Goal: Check status

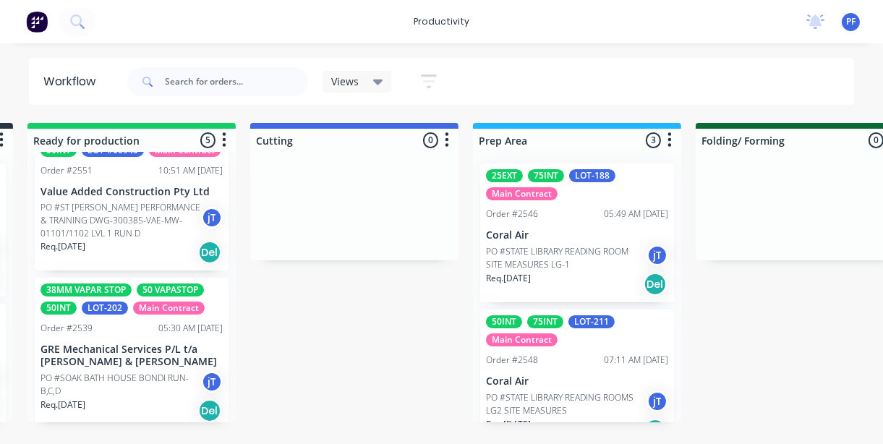
scroll to position [450, 0]
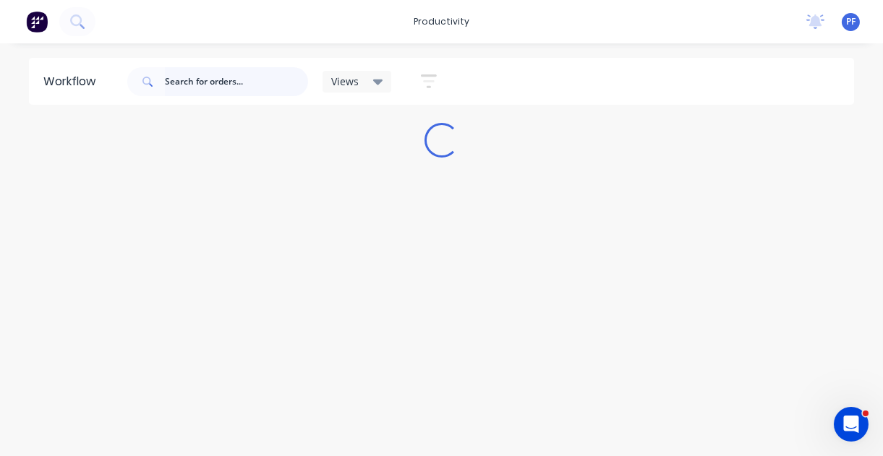
click at [201, 87] on input "text" at bounding box center [236, 81] width 143 height 29
type input "213"
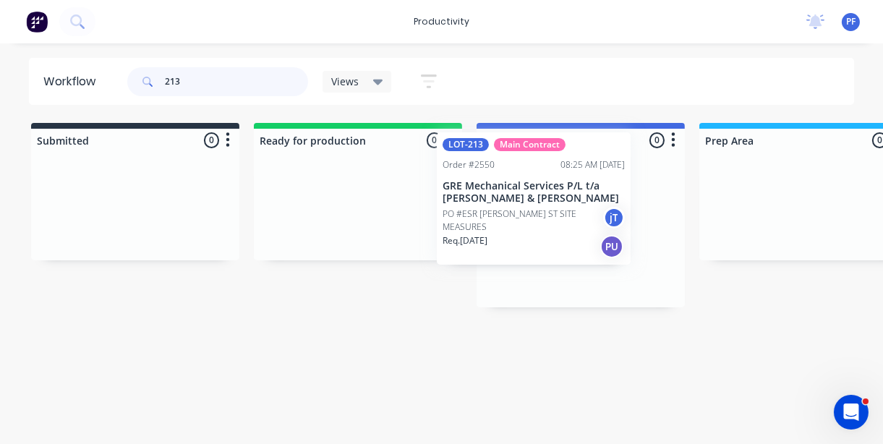
drag, startPoint x: 612, startPoint y: 246, endPoint x: 499, endPoint y: 207, distance: 120.2
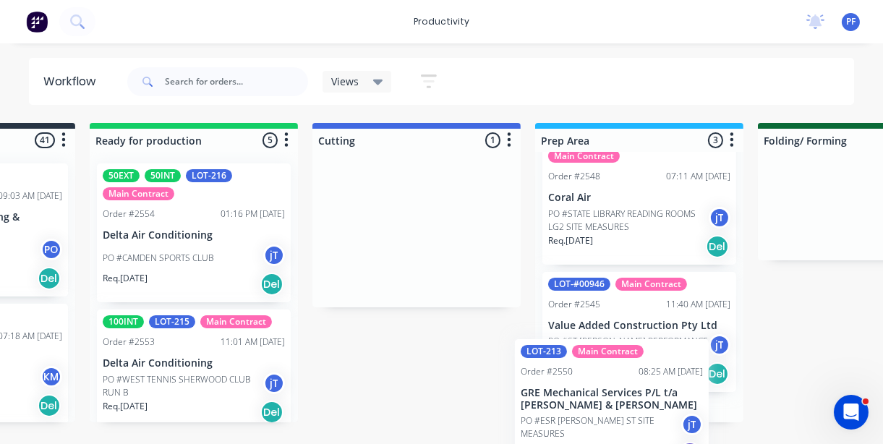
scroll to position [292, 0]
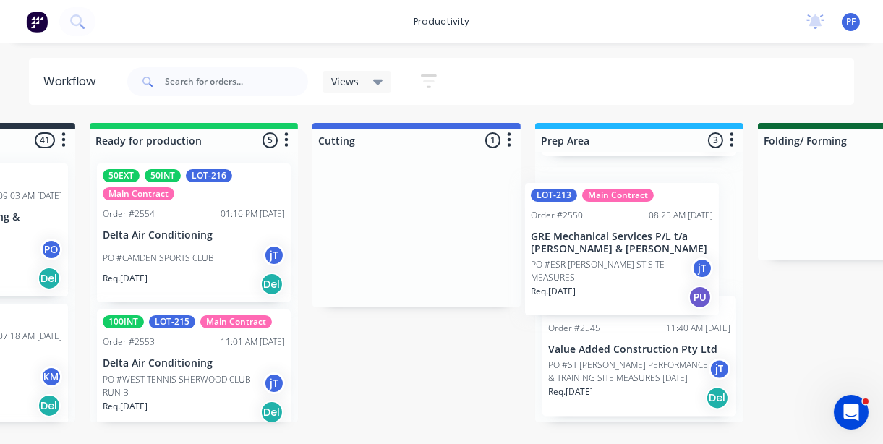
drag, startPoint x: 627, startPoint y: 270, endPoint x: 596, endPoint y: 282, distance: 33.2
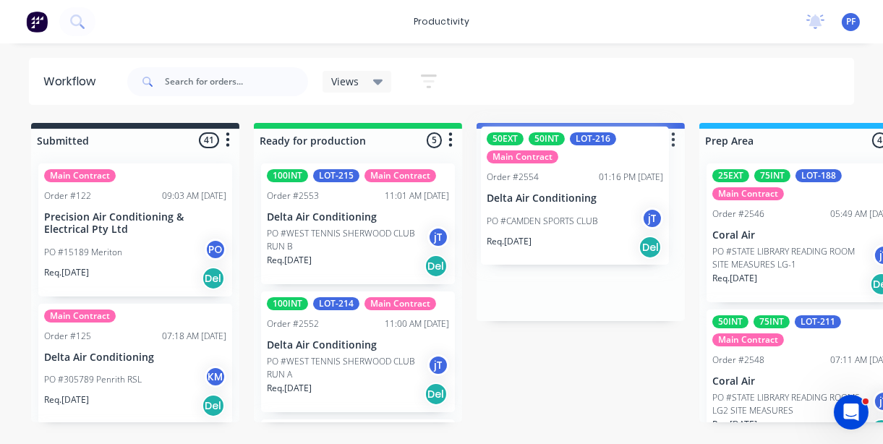
drag, startPoint x: 336, startPoint y: 236, endPoint x: 576, endPoint y: 192, distance: 244.0
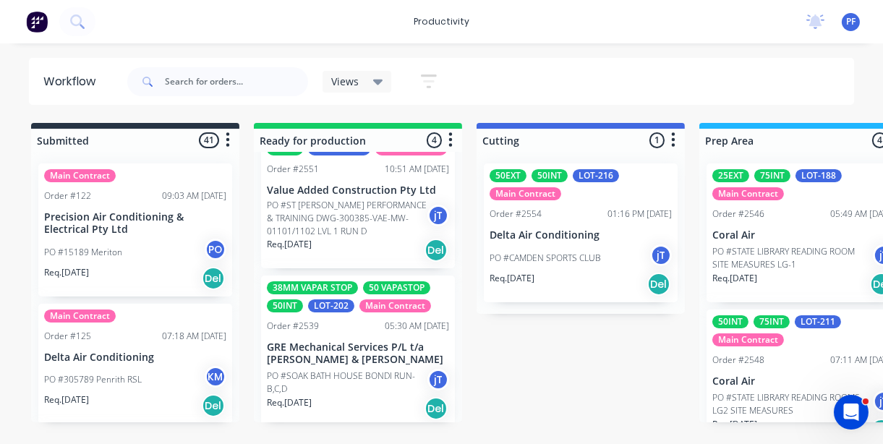
scroll to position [304, 0]
